Goal: Communication & Community: Answer question/provide support

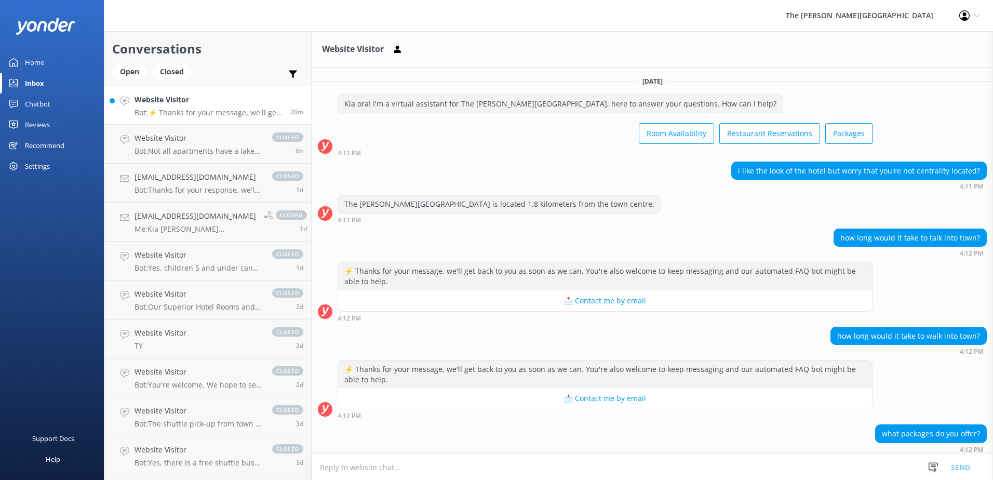
scroll to position [146, 0]
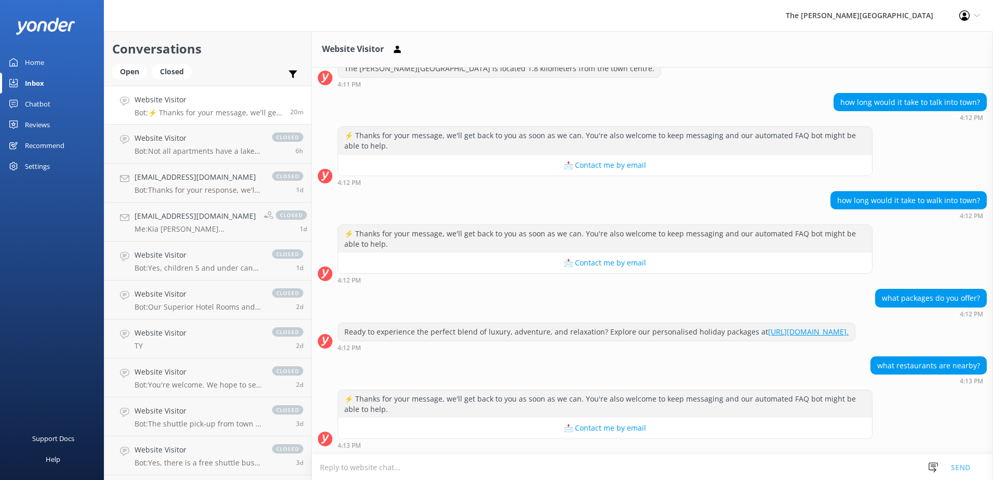
click at [402, 468] on textarea at bounding box center [651, 466] width 681 height 25
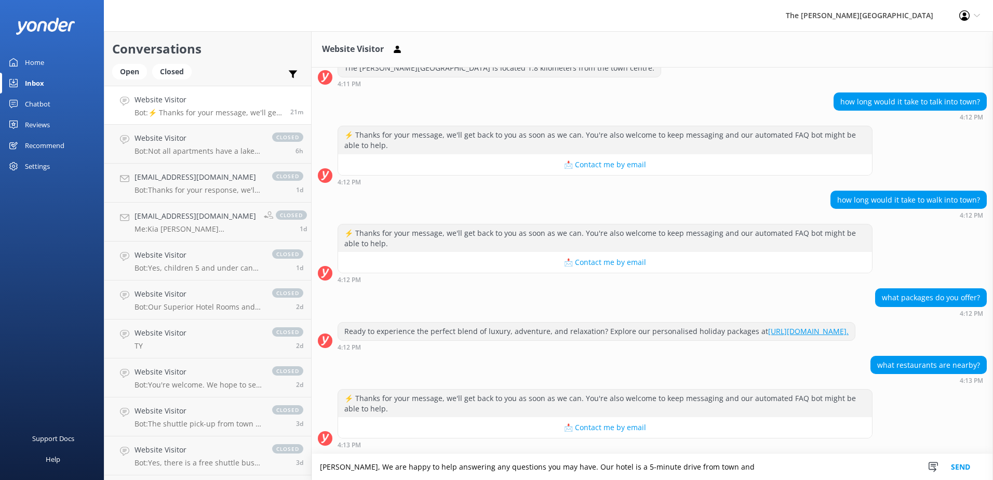
click at [719, 464] on textarea "[PERSON_NAME], We are happy to help answering any questions you may have. Our h…" at bounding box center [651, 467] width 681 height 26
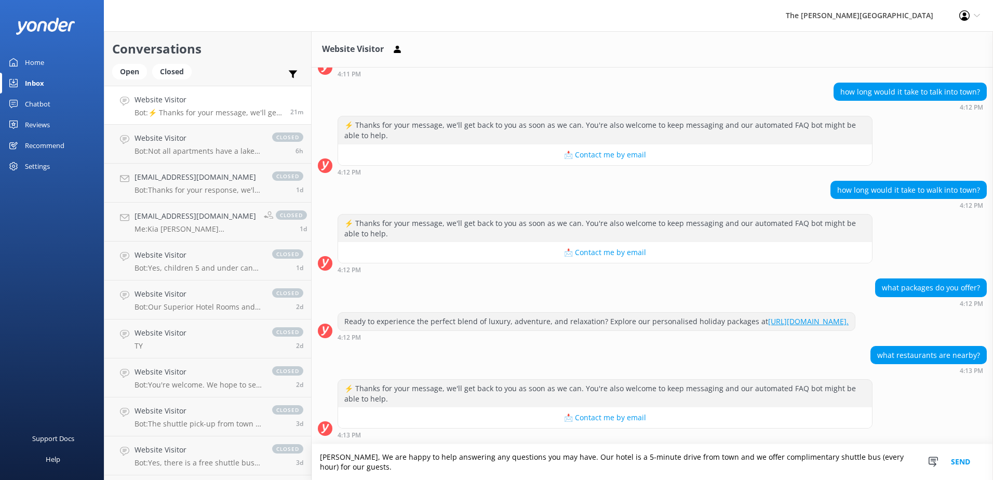
scroll to position [156, 0]
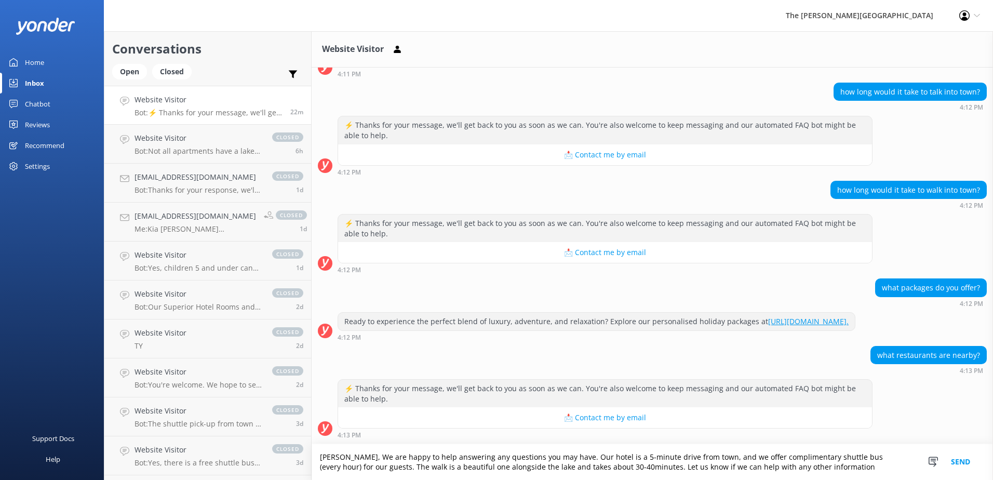
click at [800, 465] on textarea "[PERSON_NAME], We are happy to help answering any questions you may have. Our h…" at bounding box center [651, 462] width 681 height 36
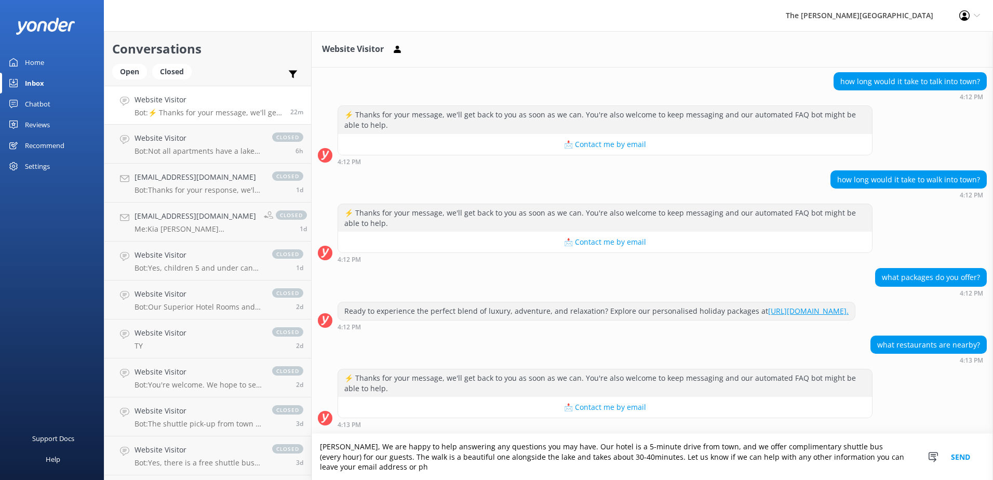
scroll to position [167, 0]
type textarea "[PERSON_NAME], We are happy to help answering any questions you may have. Our h…"
click at [966, 456] on button "Send" at bounding box center [960, 456] width 39 height 46
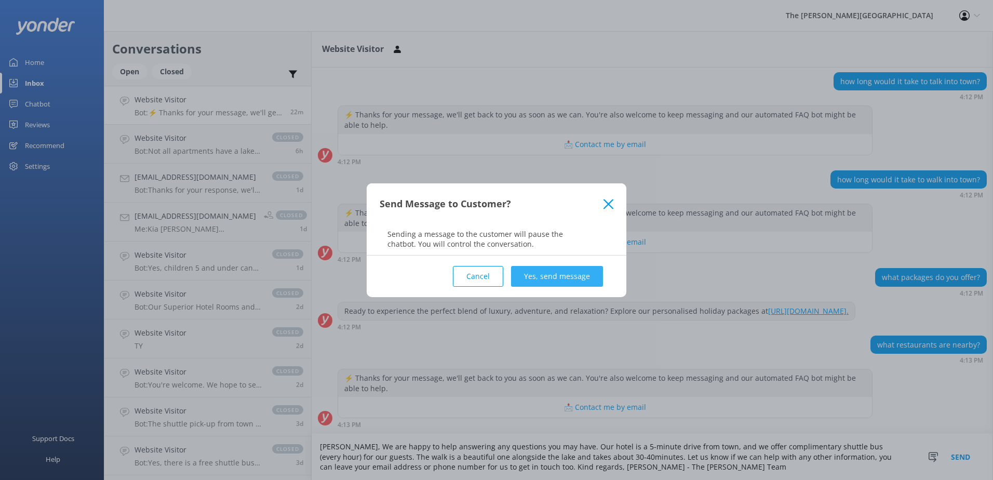
click at [545, 274] on button "Yes, send message" at bounding box center [557, 276] width 92 height 21
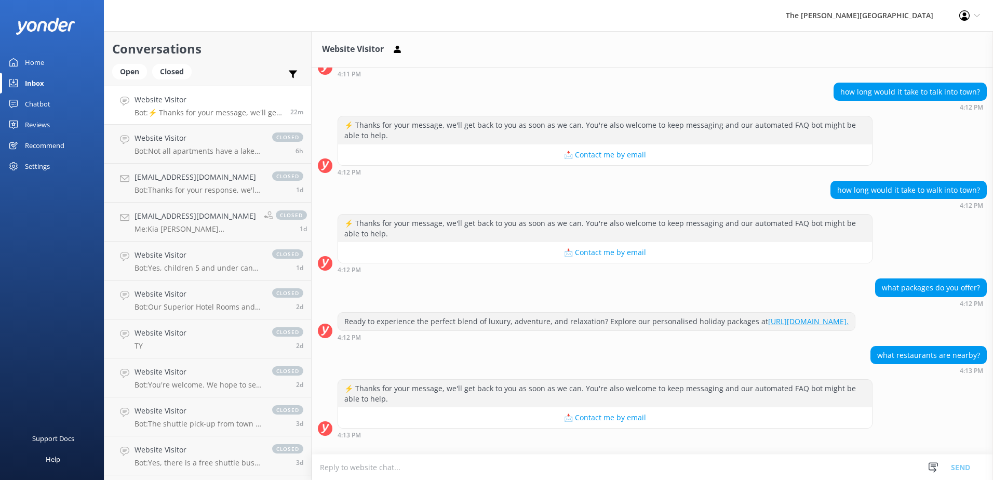
scroll to position [234, 0]
